Goal: Task Accomplishment & Management: Manage account settings

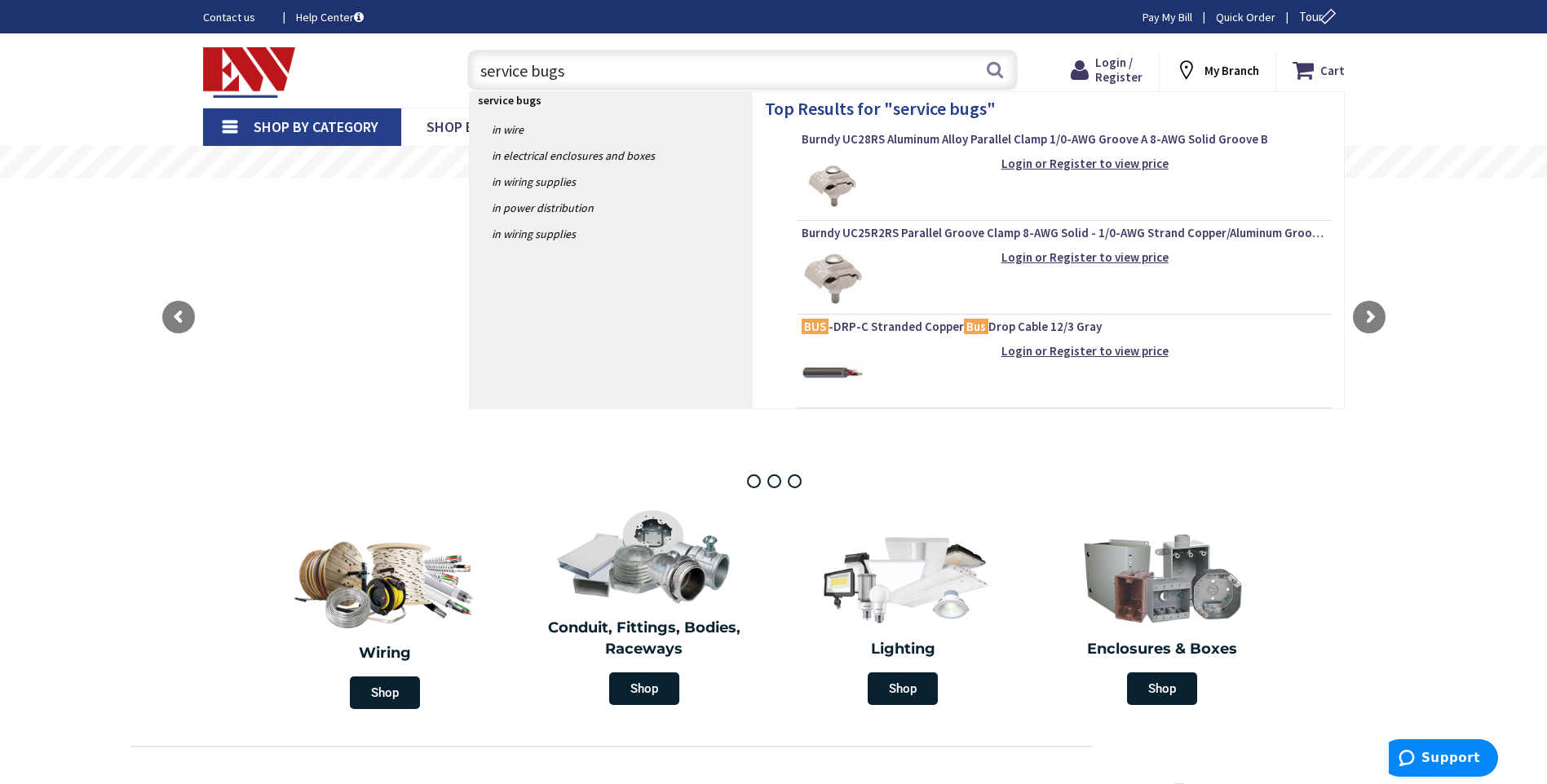
type input "service bugs"
click at [835, 185] on img at bounding box center [832, 185] width 61 height 61
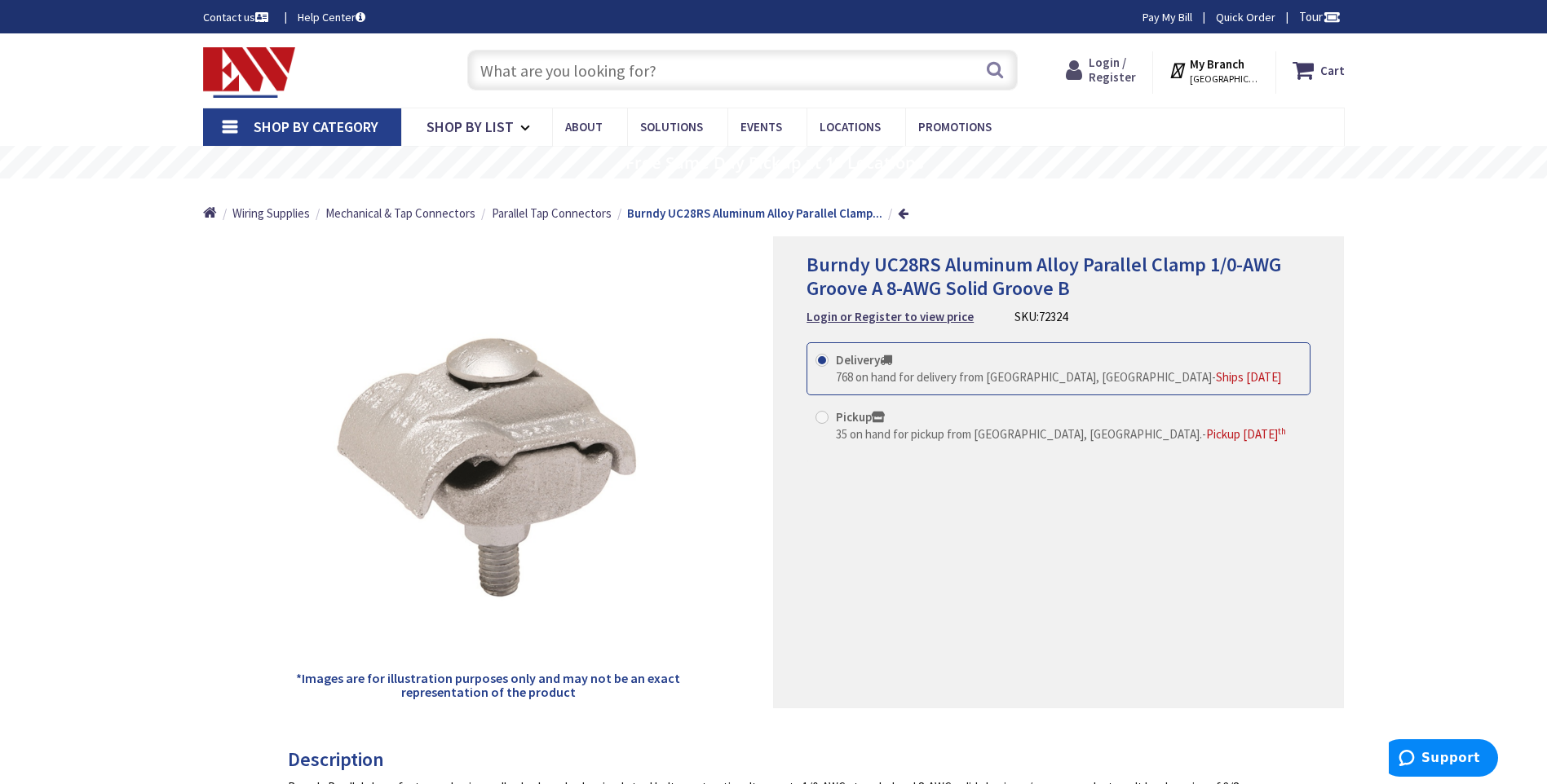
click at [1107, 77] on span "Login / Register" at bounding box center [1113, 70] width 47 height 30
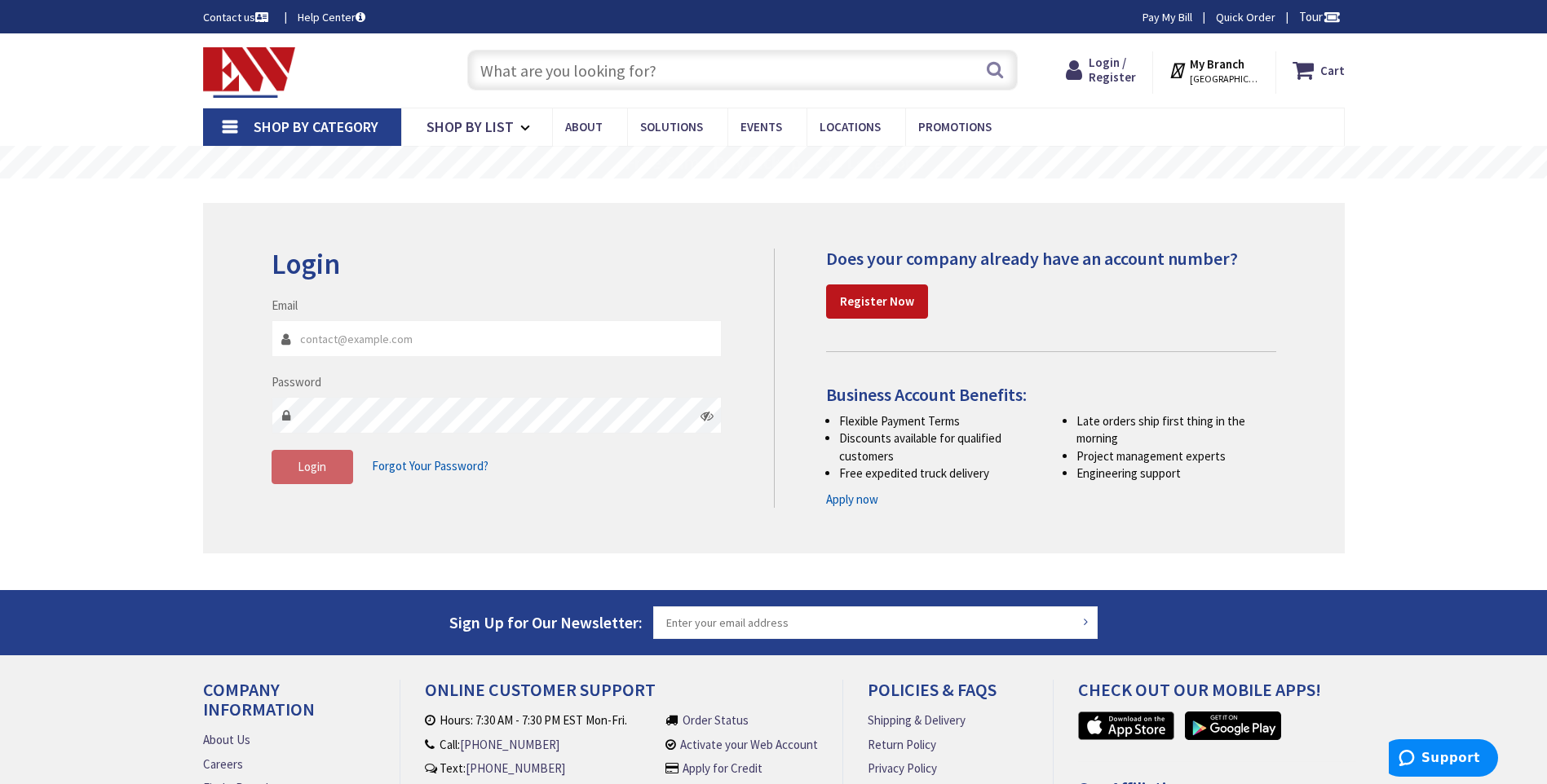
click at [336, 346] on input "Email" at bounding box center [497, 339] width 451 height 37
click at [710, 415] on icon at bounding box center [707, 416] width 13 height 13
click at [308, 468] on span "Login" at bounding box center [312, 467] width 29 height 15
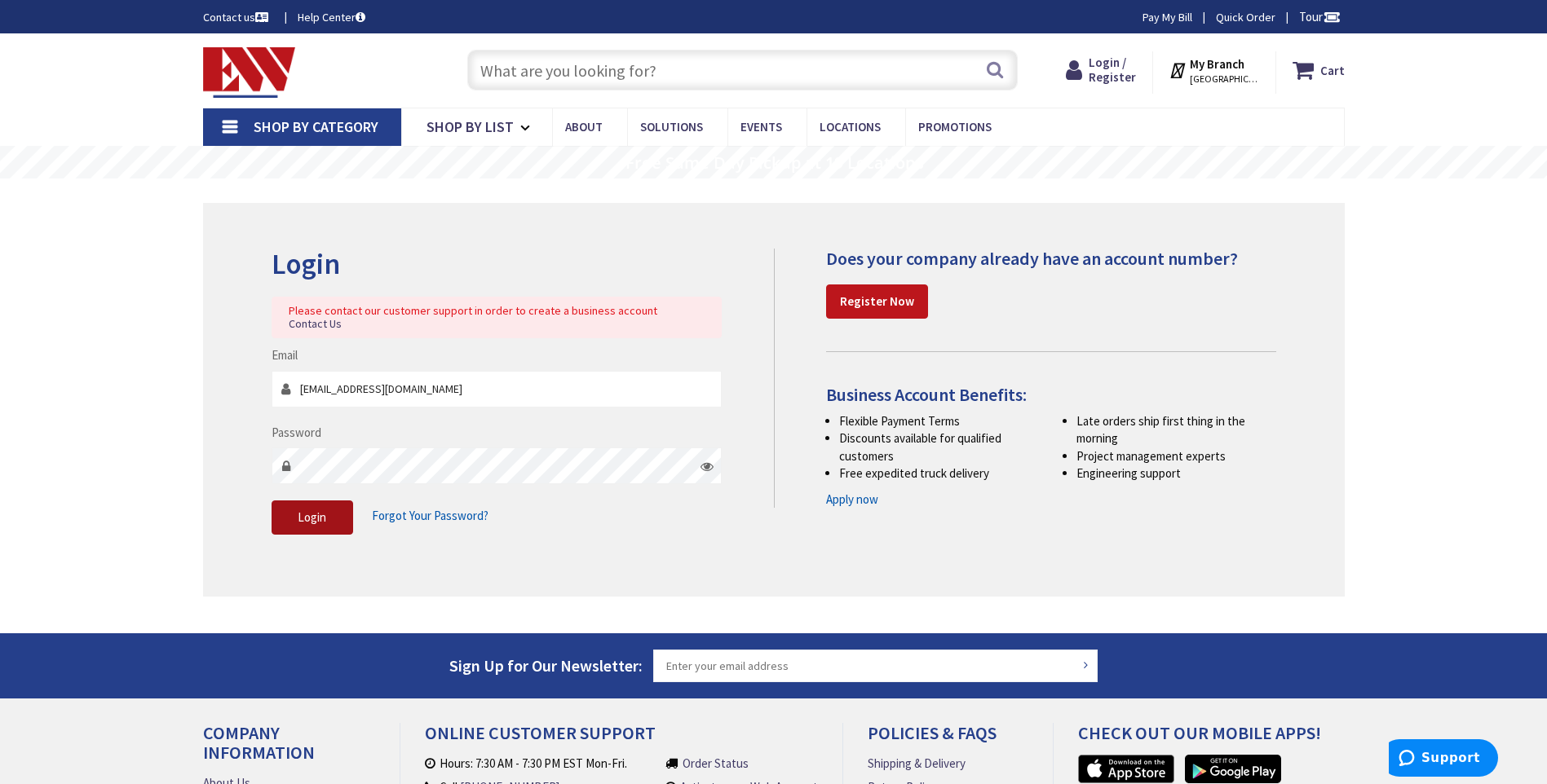
click at [325, 501] on button "Login" at bounding box center [312, 517] width 82 height 34
drag, startPoint x: 434, startPoint y: 375, endPoint x: 282, endPoint y: 402, distance: 154.4
click at [282, 400] on fieldset "Email pmbworks@outlook.com Password Login Forgot Your Password?" at bounding box center [497, 448] width 451 height 204
click at [340, 382] on input "pmbworks@outlook.com" at bounding box center [497, 389] width 451 height 37
drag, startPoint x: 427, startPoint y: 369, endPoint x: 325, endPoint y: 372, distance: 102.0
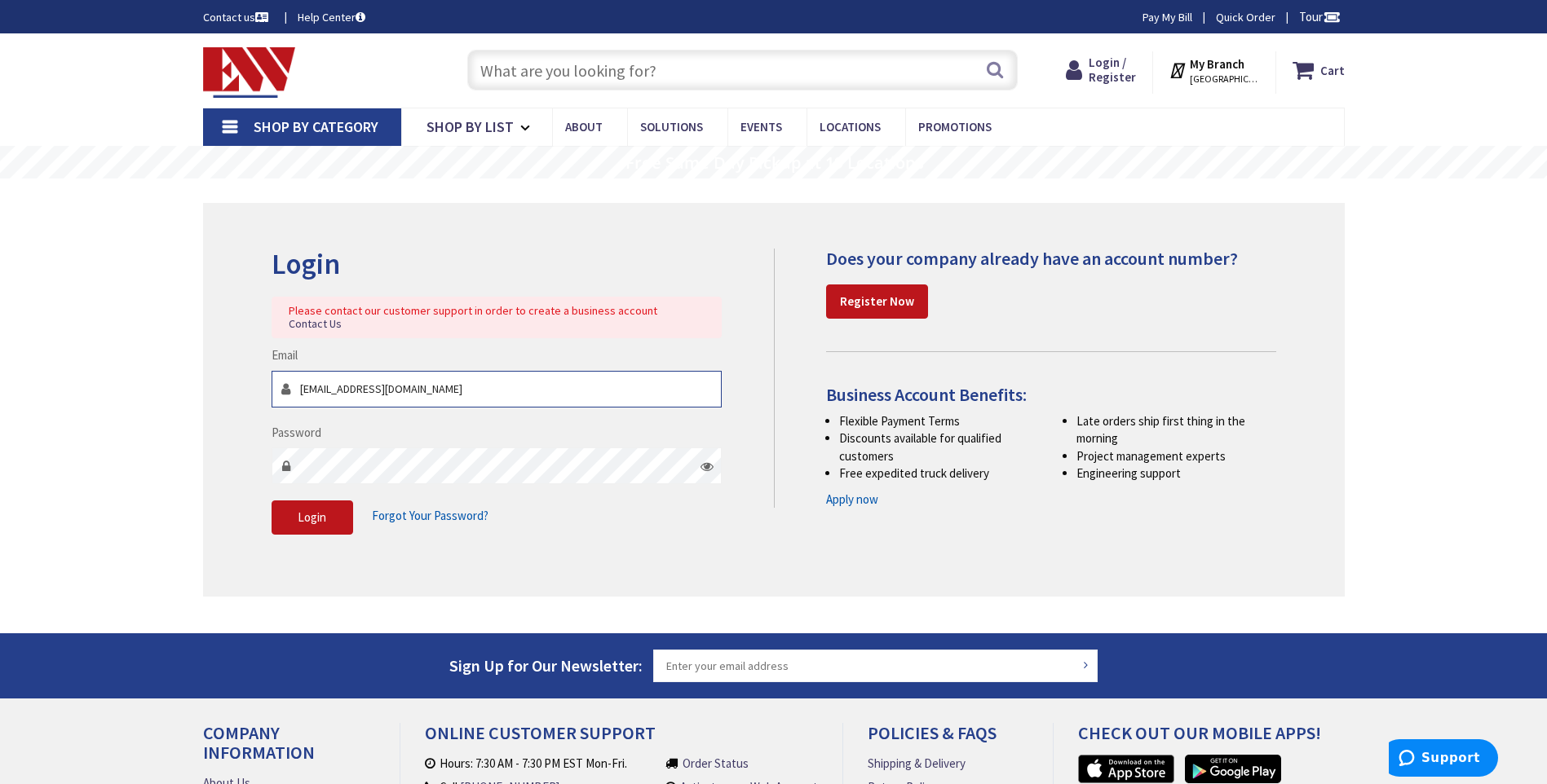
click at [325, 372] on input "pmbworks@outlook.com" at bounding box center [497, 389] width 451 height 37
click at [589, 424] on div "Password" at bounding box center [497, 454] width 451 height 61
click at [326, 510] on span "Login" at bounding box center [312, 517] width 29 height 15
click at [318, 510] on span "Login" at bounding box center [312, 517] width 29 height 15
click at [264, 450] on div "Login Please contact our customer support in order to create a business account…" at bounding box center [517, 400] width 515 height 302
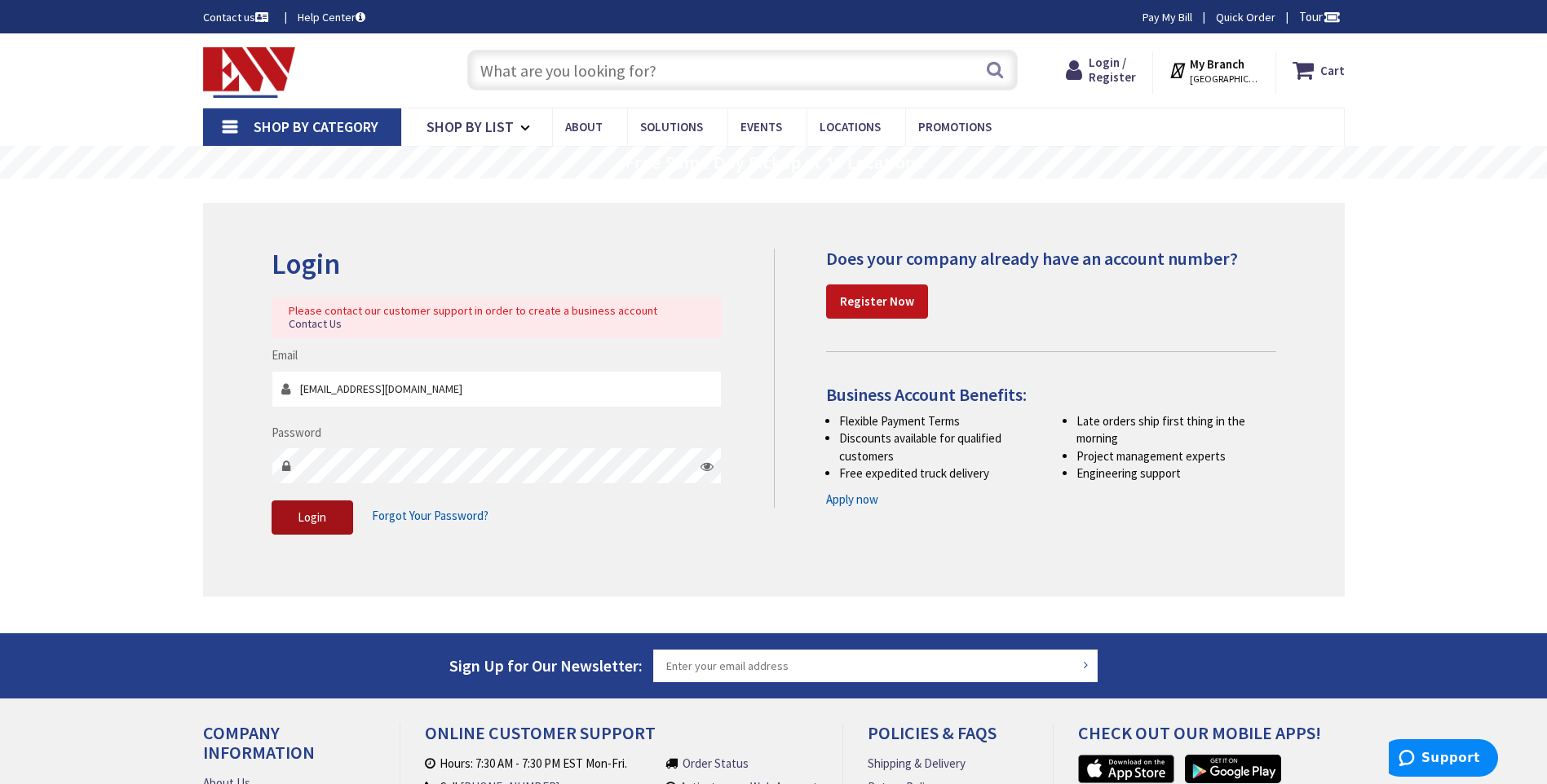
click at [322, 510] on span "Login" at bounding box center [312, 517] width 29 height 15
click at [327, 501] on button "Login" at bounding box center [312, 517] width 82 height 34
drag, startPoint x: 358, startPoint y: 376, endPoint x: 322, endPoint y: 379, distance: 36.1
click at [322, 378] on input "pmbelectric@gmail.com" at bounding box center [497, 389] width 451 height 37
type input "pmbservicellc@gmail.com"
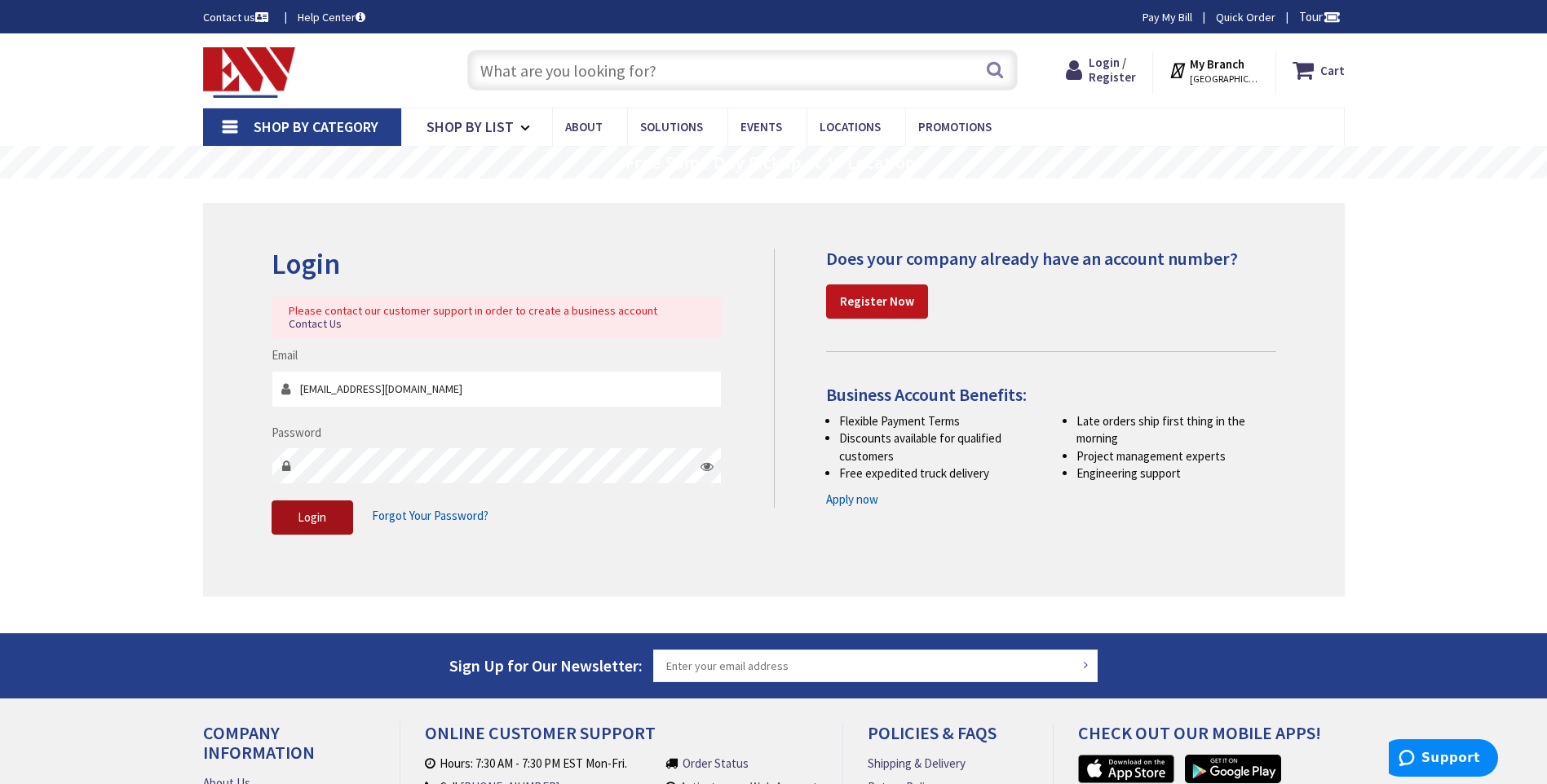
click at [315, 510] on span "Login" at bounding box center [312, 517] width 29 height 15
click at [323, 510] on span "Login" at bounding box center [312, 517] width 29 height 15
click at [326, 510] on span "Login" at bounding box center [312, 517] width 29 height 15
click at [334, 502] on button "Login" at bounding box center [312, 517] width 82 height 34
click at [331, 501] on button "Login" at bounding box center [312, 517] width 82 height 34
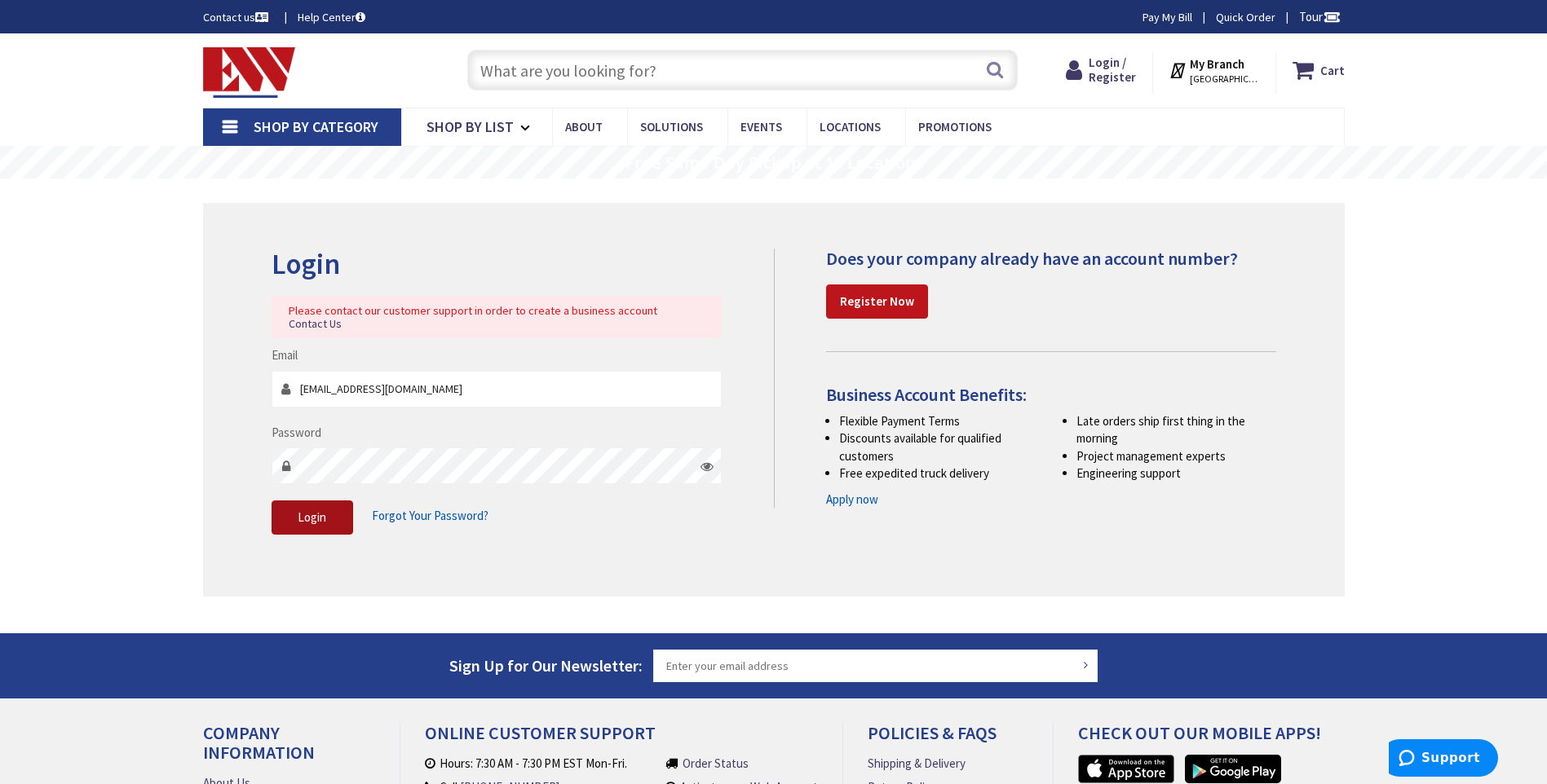
click at [331, 501] on button "Login" at bounding box center [312, 517] width 82 height 34
